Goal: Task Accomplishment & Management: Use online tool/utility

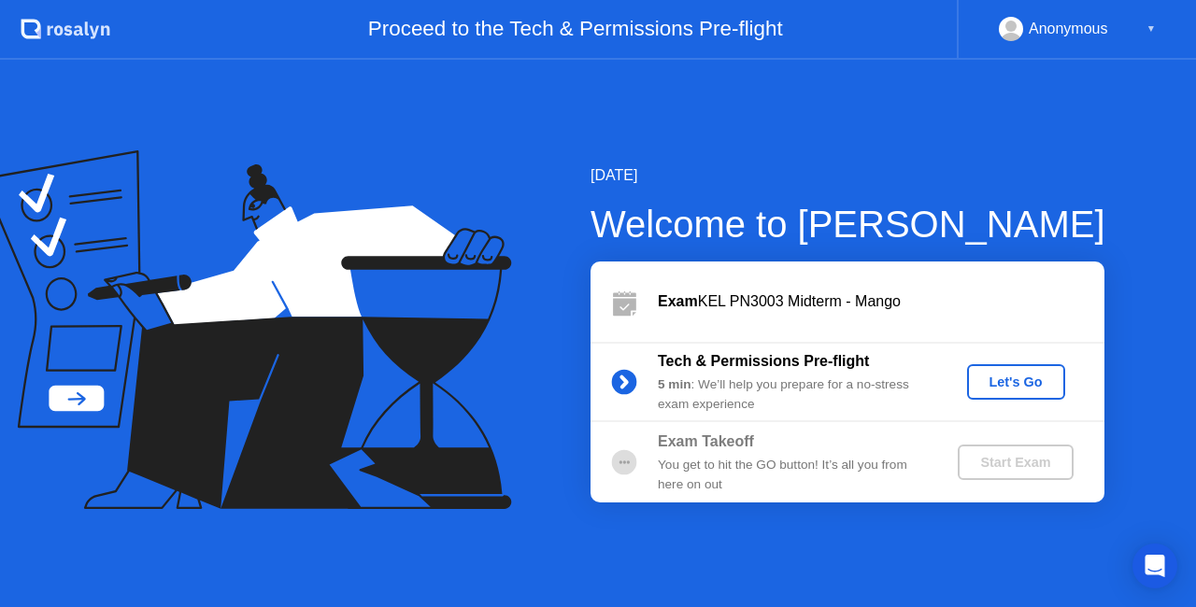
click at [1023, 389] on div "Let's Go" at bounding box center [1016, 382] width 83 height 15
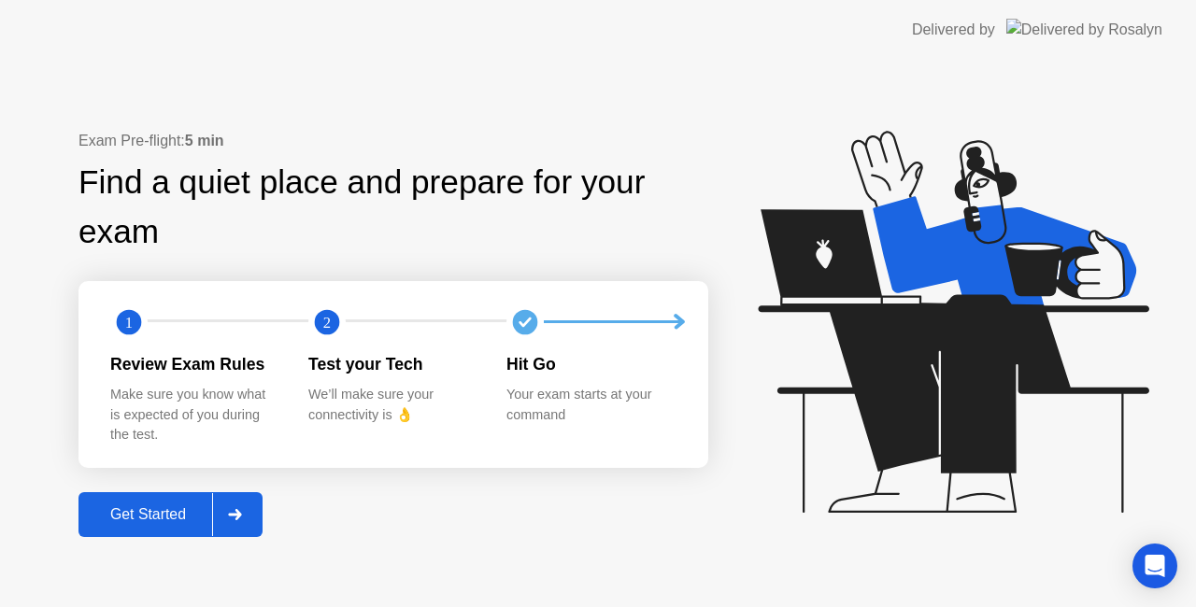
click at [174, 511] on div "Get Started" at bounding box center [148, 514] width 128 height 17
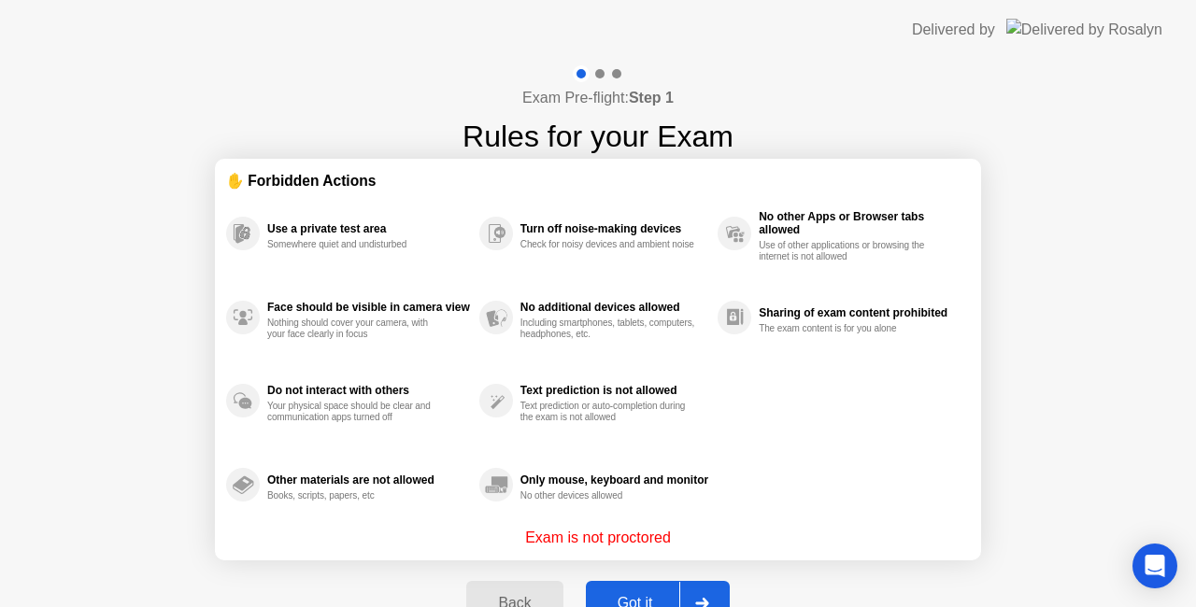
click at [640, 587] on button "Got it" at bounding box center [658, 603] width 144 height 45
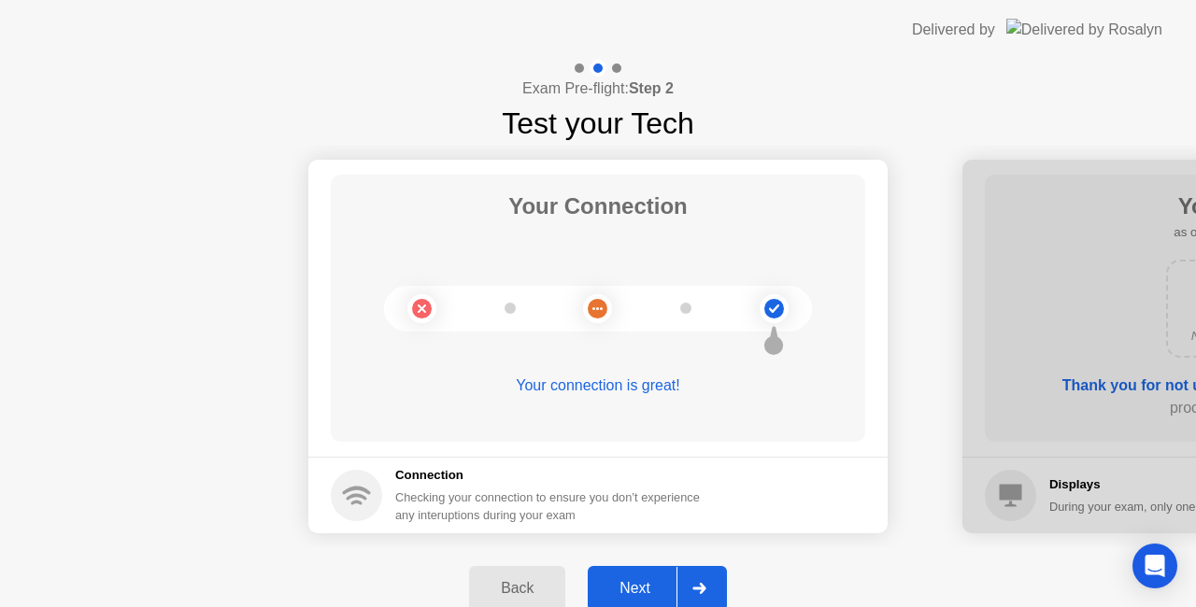
click at [626, 574] on button "Next" at bounding box center [657, 588] width 139 height 45
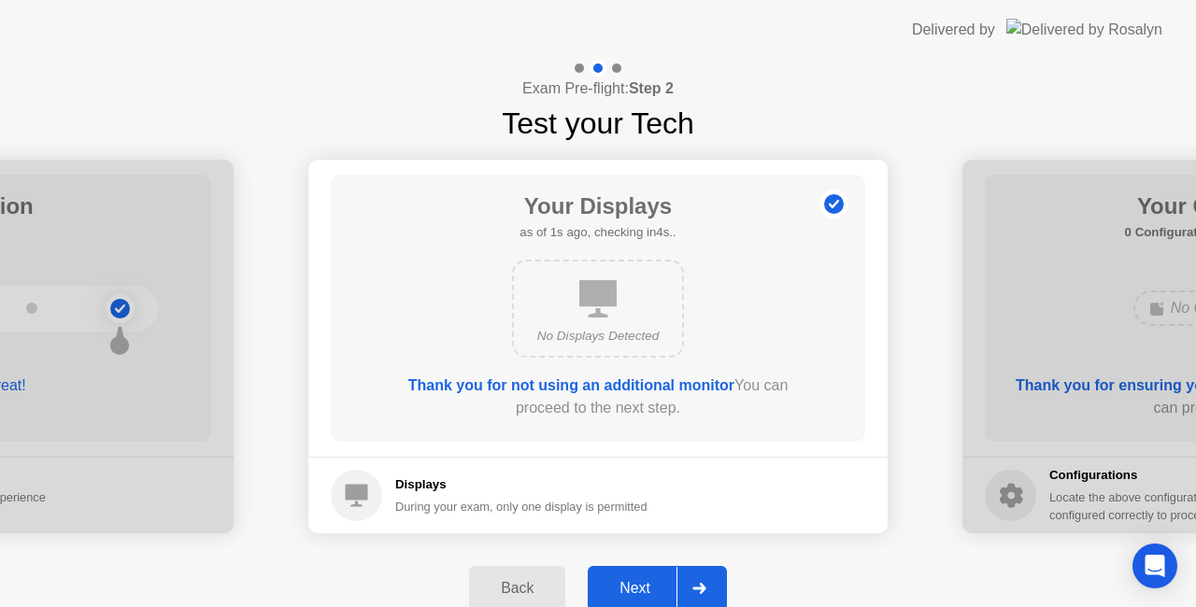
click at [626, 580] on div "Next" at bounding box center [634, 588] width 83 height 17
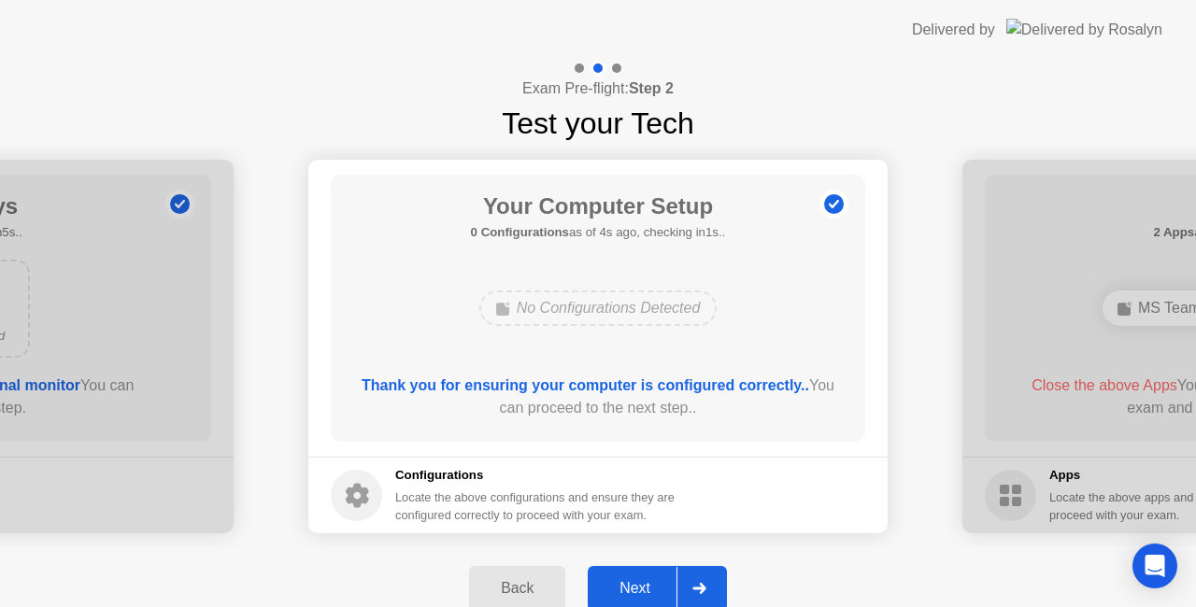
click at [649, 588] on div "Next" at bounding box center [634, 588] width 83 height 17
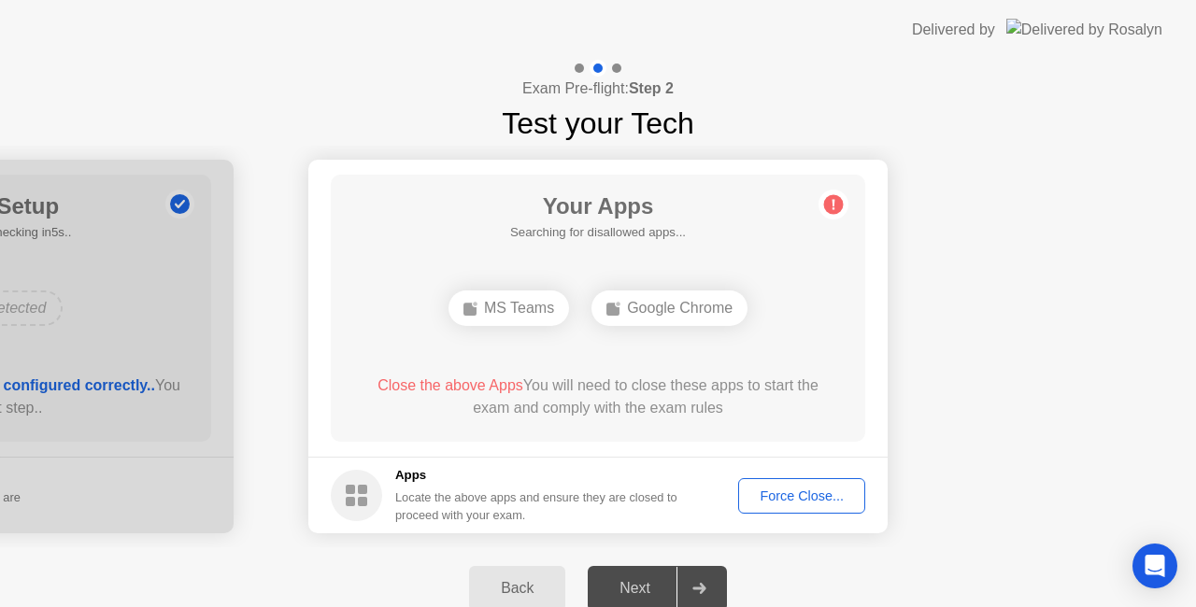
click at [767, 498] on div "Force Close..." at bounding box center [802, 496] width 114 height 15
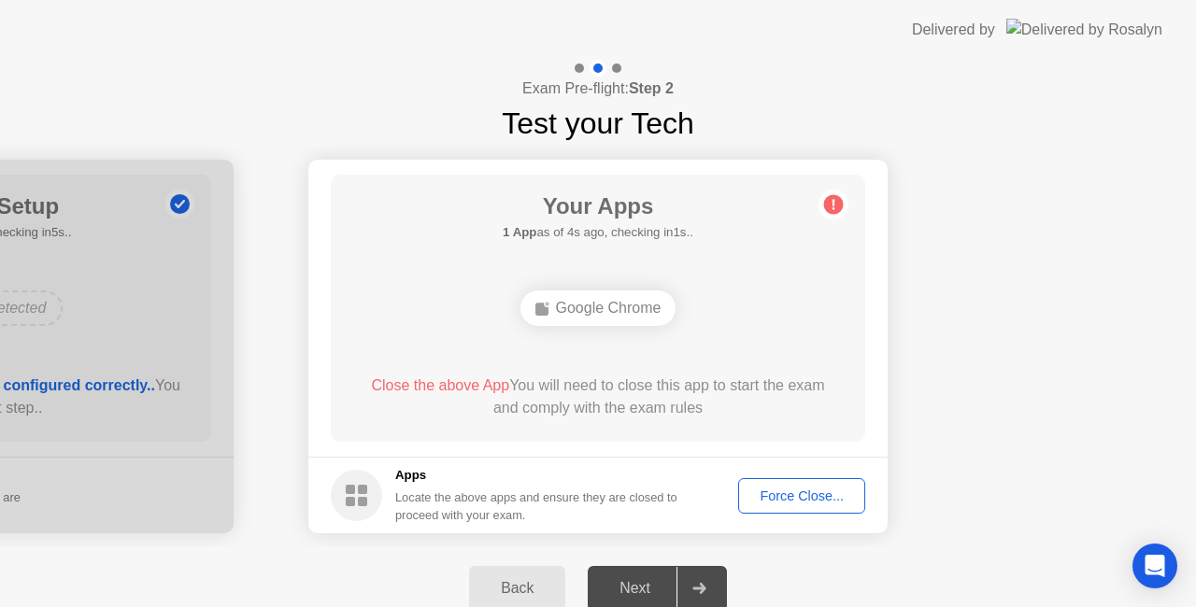
click at [811, 496] on div "Force Close..." at bounding box center [802, 496] width 114 height 15
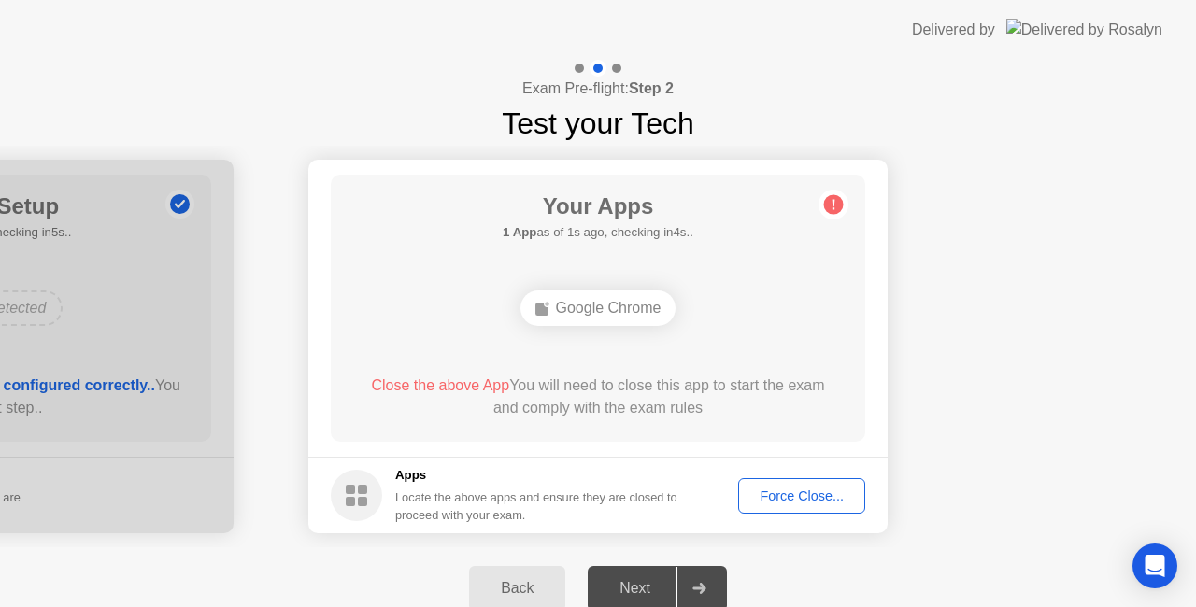
click at [782, 499] on div "Force Close..." at bounding box center [802, 496] width 114 height 15
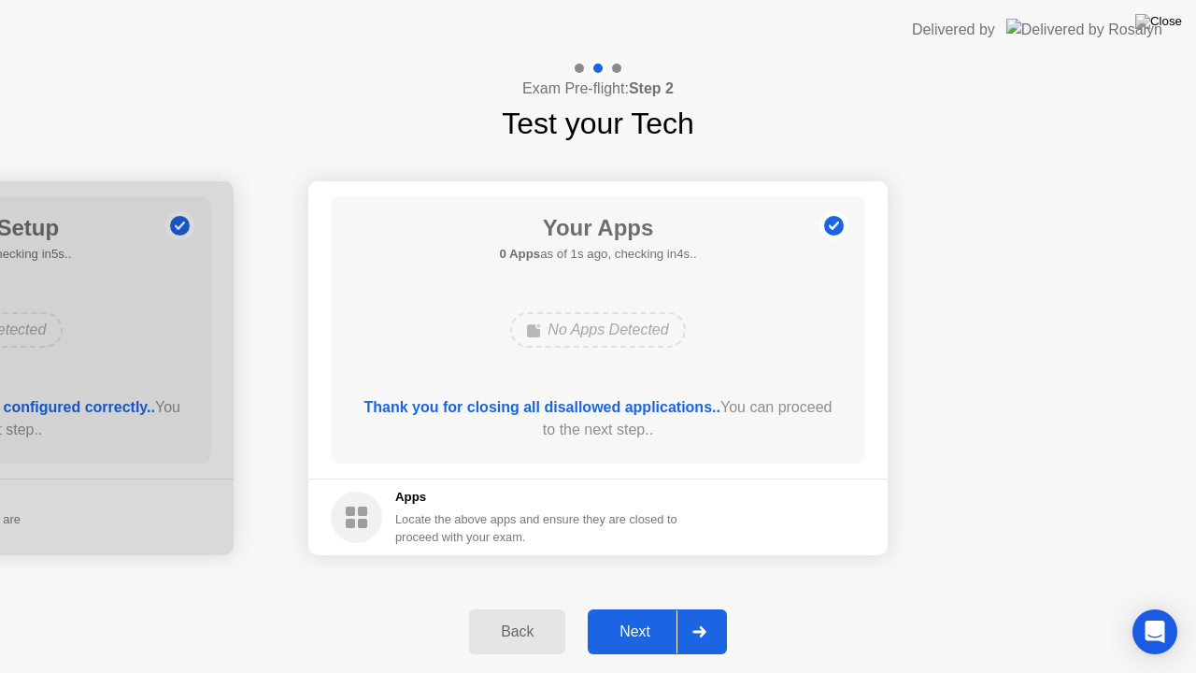
click at [615, 606] on button "Next" at bounding box center [657, 631] width 139 height 45
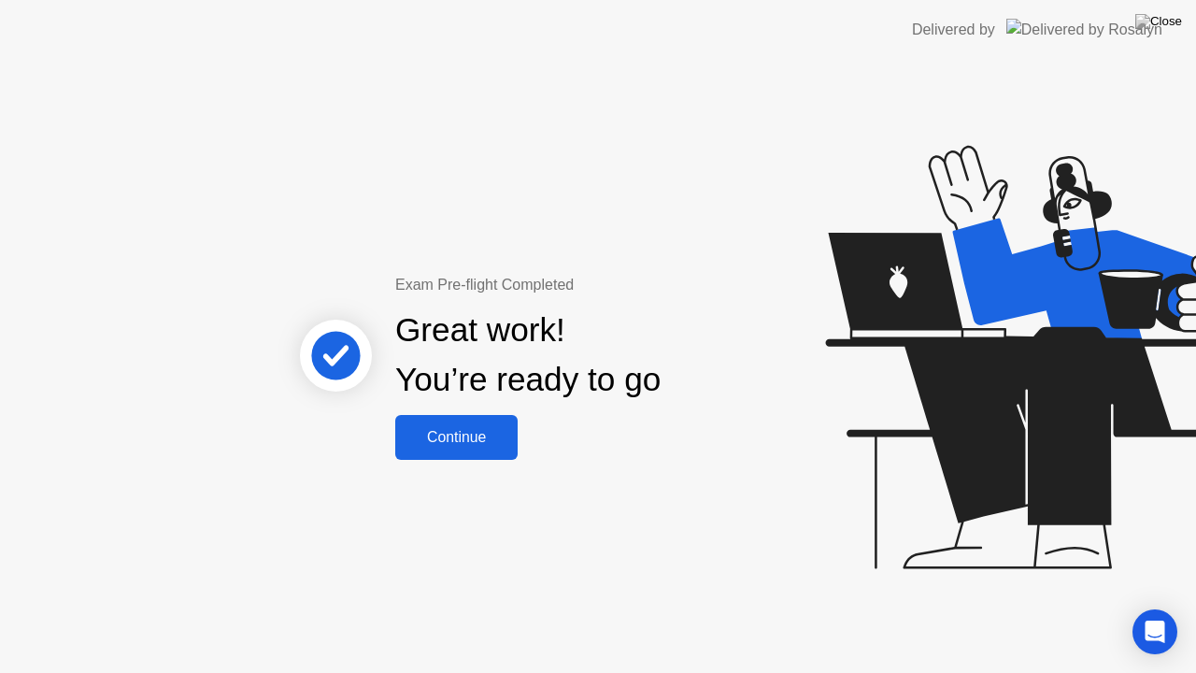
click at [444, 440] on div "Continue" at bounding box center [456, 437] width 111 height 17
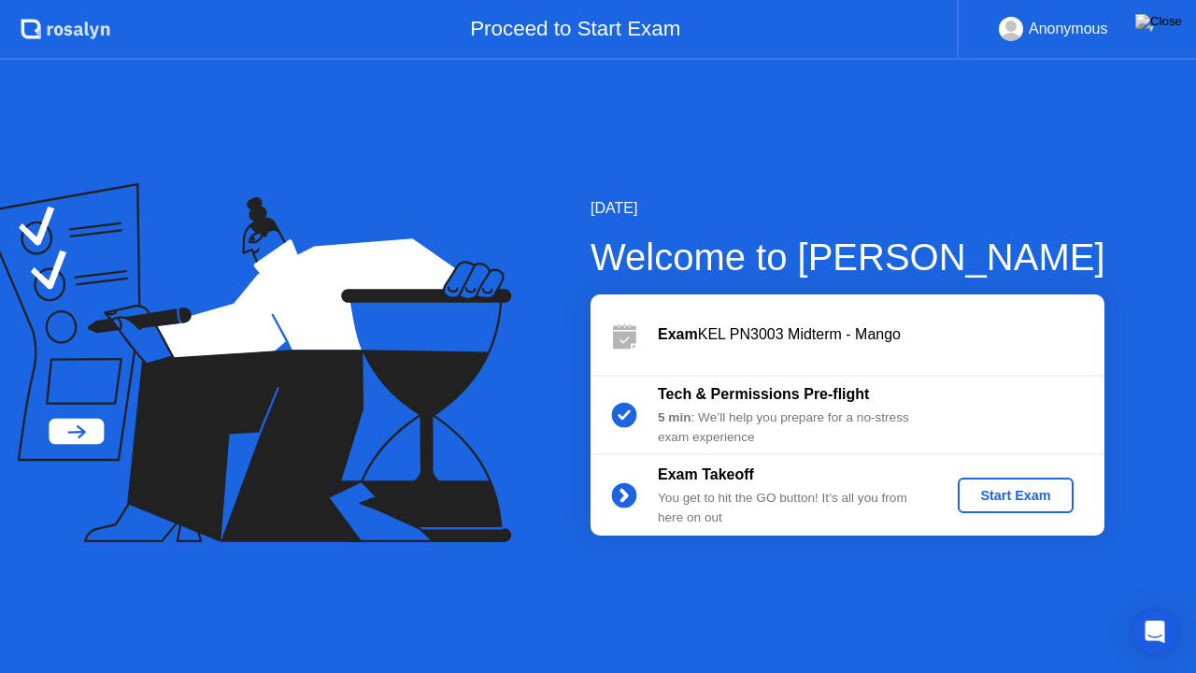
click at [1045, 496] on div "Start Exam" at bounding box center [1015, 495] width 100 height 15
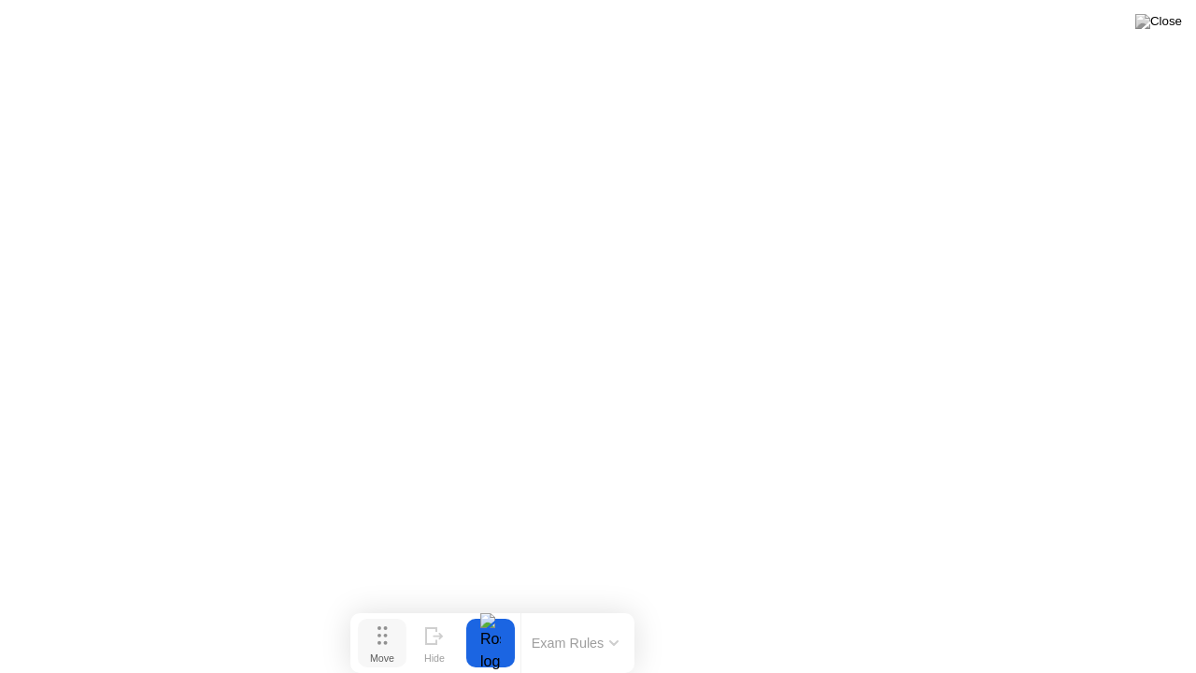
drag, startPoint x: 494, startPoint y: 638, endPoint x: 387, endPoint y: 648, distance: 107.9
click at [387, 606] on button "Move" at bounding box center [382, 643] width 49 height 49
click at [612, 606] on icon at bounding box center [611, 643] width 7 height 4
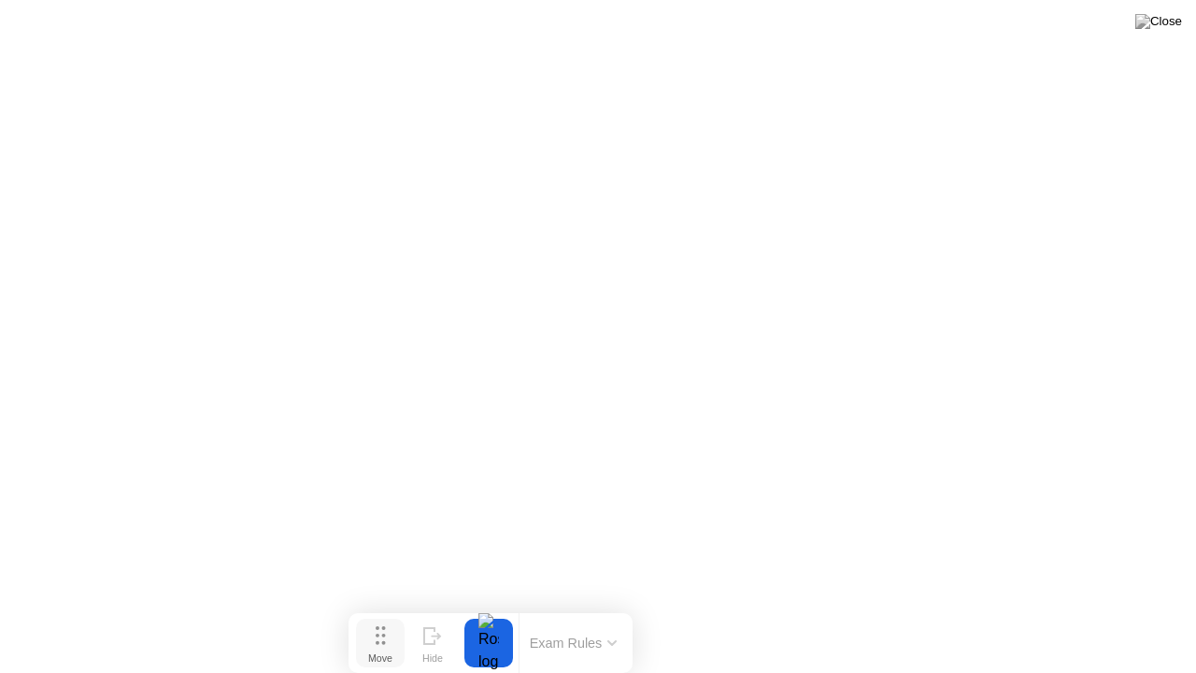
click at [393, 606] on button "Move" at bounding box center [380, 643] width 49 height 49
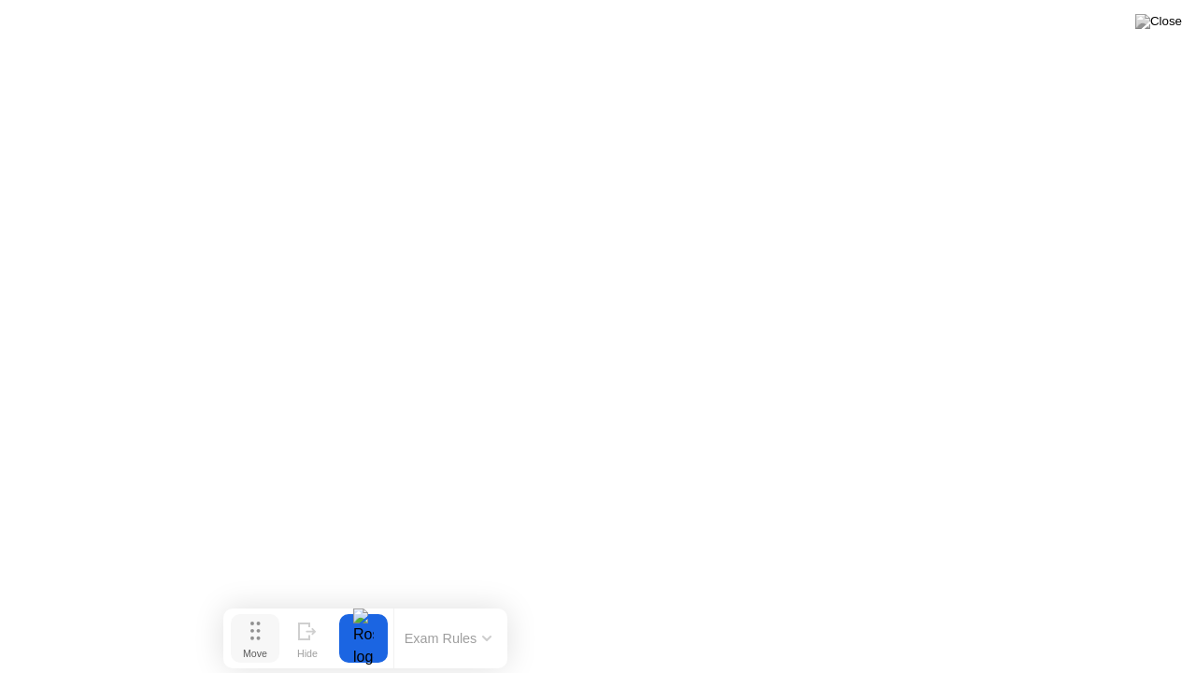
drag, startPoint x: 384, startPoint y: 637, endPoint x: 260, endPoint y: 634, distance: 124.3
click at [260, 606] on icon at bounding box center [255, 630] width 10 height 19
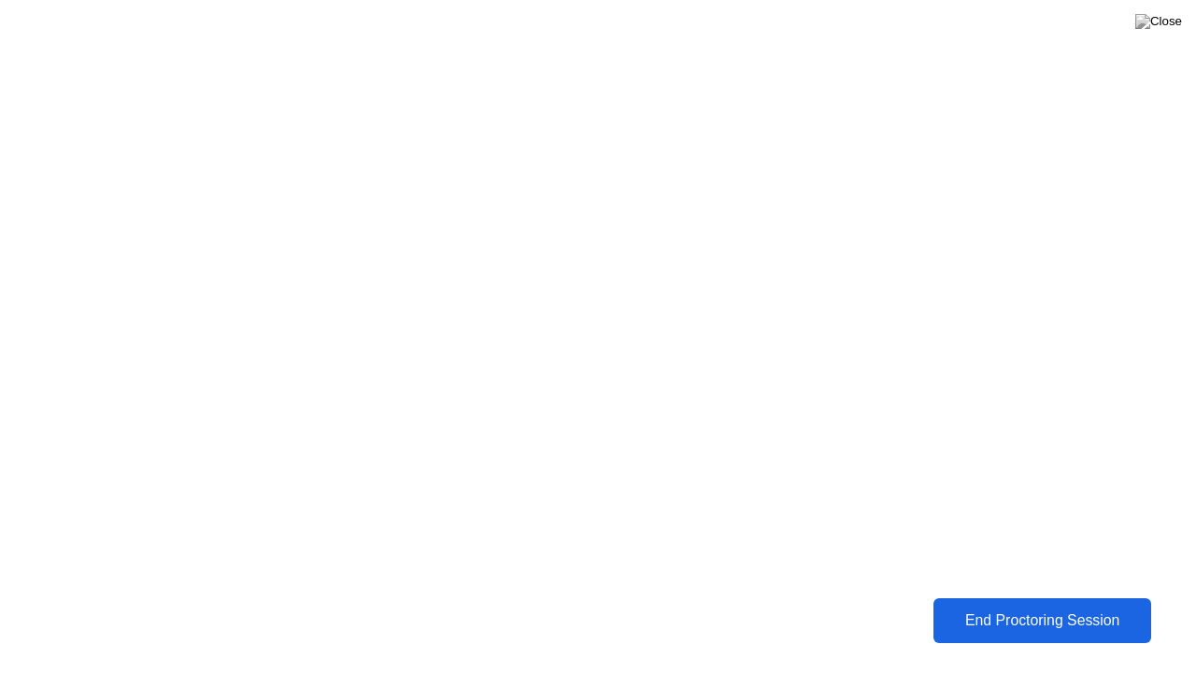
click at [1029, 606] on button "End Proctoring Session" at bounding box center [1042, 620] width 223 height 46
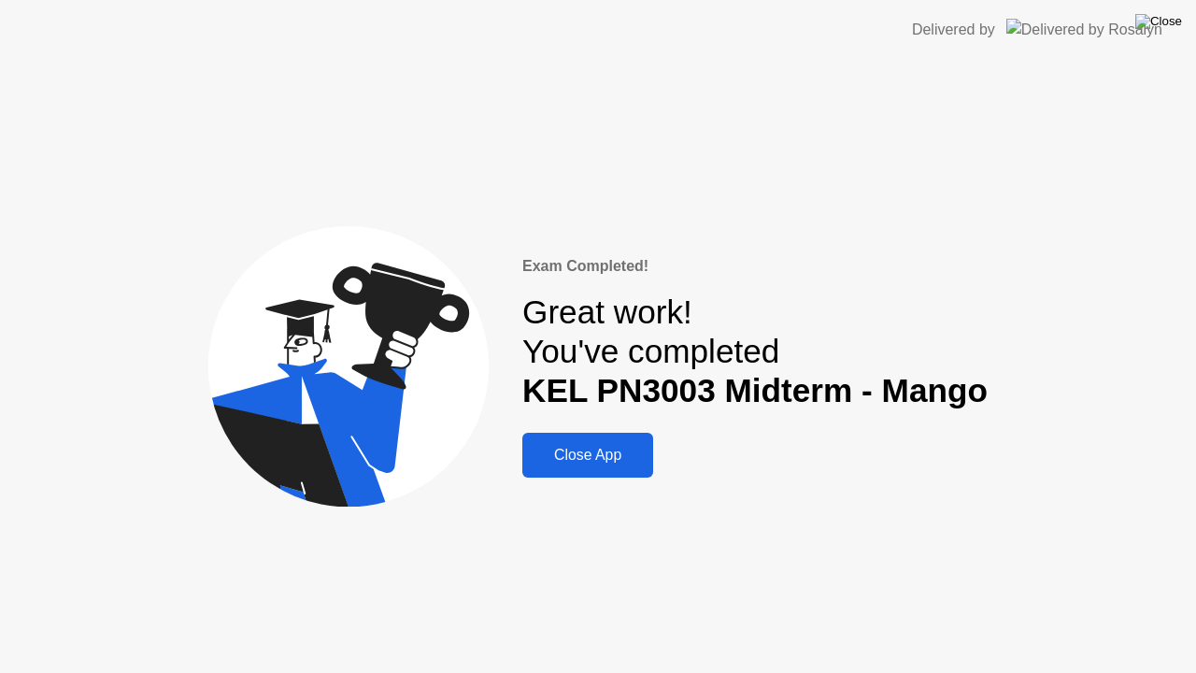
click at [1173, 29] on img at bounding box center [1158, 21] width 47 height 15
